Goal: Find specific page/section: Find specific page/section

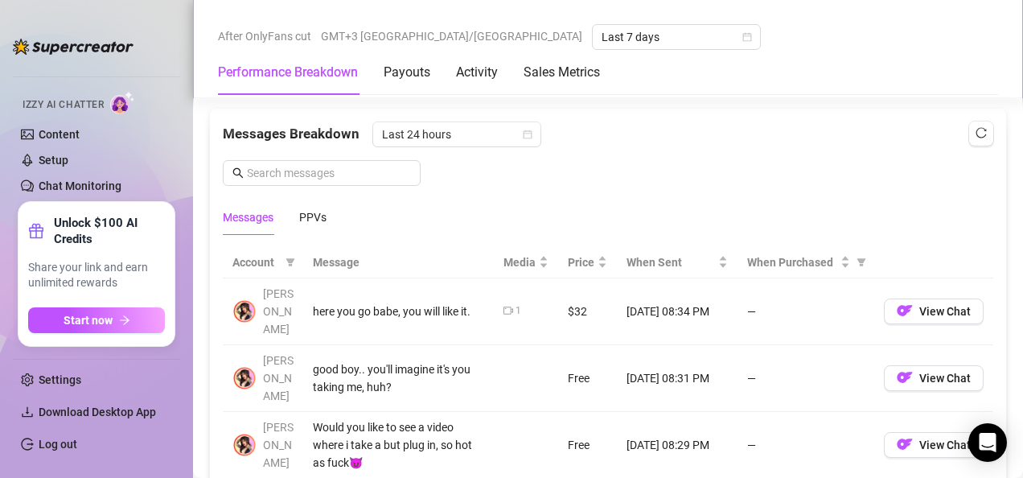
scroll to position [2754, 0]
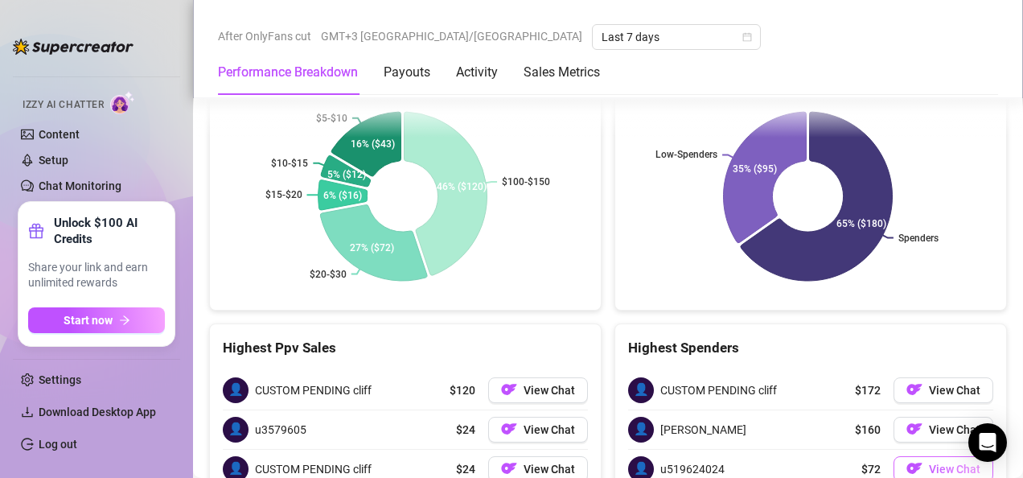
click at [944, 462] on span "View Chat" at bounding box center [953, 468] width 51 height 13
click at [934, 462] on span "View Chat" at bounding box center [953, 468] width 51 height 13
click at [941, 462] on span "View Chat" at bounding box center [953, 468] width 51 height 13
click at [940, 462] on span "View Chat" at bounding box center [953, 468] width 51 height 13
click at [943, 462] on span "View Chat" at bounding box center [953, 468] width 51 height 13
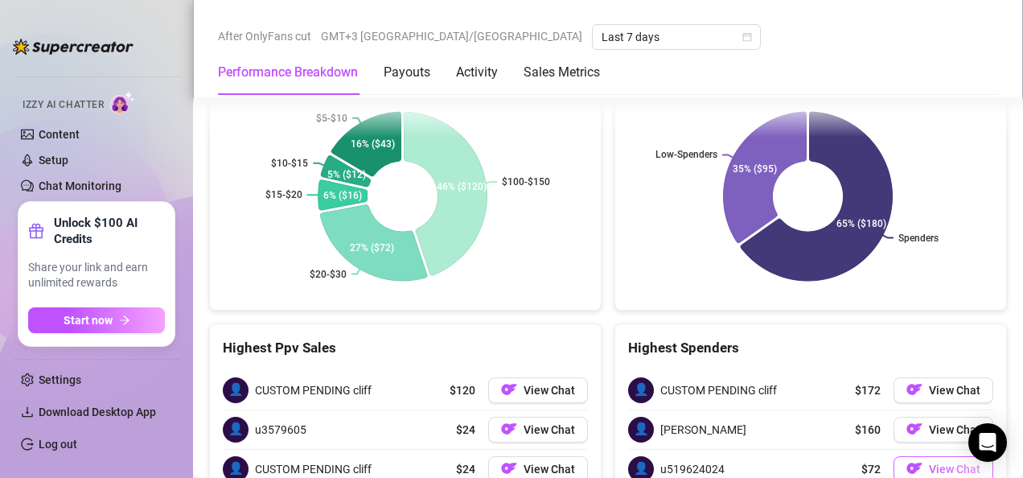
click at [942, 462] on span "View Chat" at bounding box center [953, 468] width 51 height 13
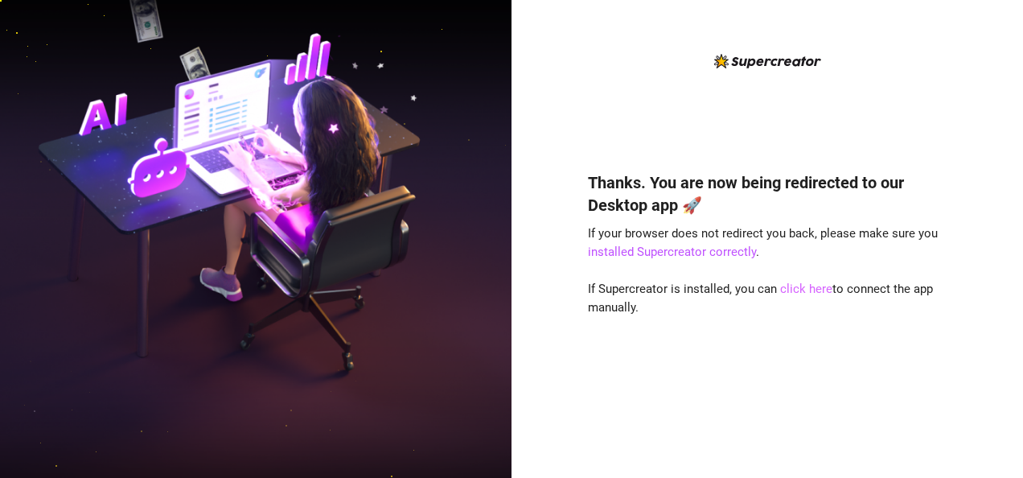
click at [805, 282] on link "click here" at bounding box center [806, 288] width 52 height 14
click at [801, 289] on link "click here" at bounding box center [806, 288] width 52 height 14
click at [805, 281] on link "click here" at bounding box center [806, 288] width 52 height 14
click at [806, 282] on link "click here" at bounding box center [806, 288] width 52 height 14
click at [807, 281] on link "click here" at bounding box center [806, 288] width 52 height 14
